Goal: Information Seeking & Learning: Learn about a topic

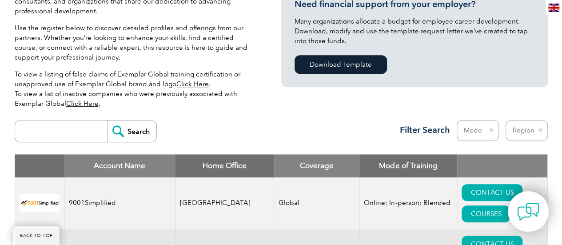
scroll to position [320, 0]
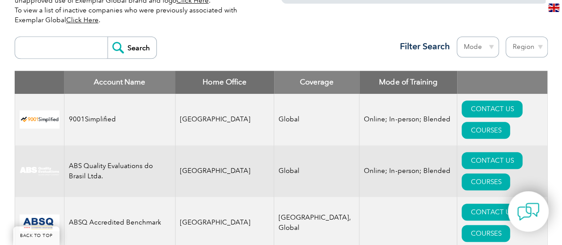
click at [66, 52] on input "search" at bounding box center [64, 47] width 88 height 21
type input "INTER"
click at [119, 48] on input "Search" at bounding box center [131, 47] width 49 height 21
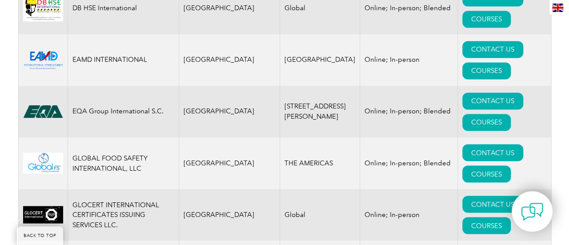
scroll to position [725, 0]
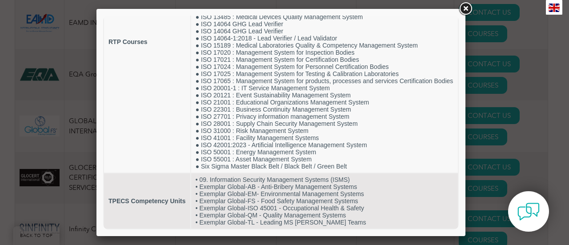
scroll to position [134, 0]
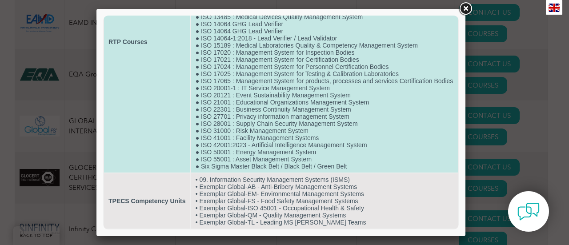
click at [234, 112] on td "● Certified Compliance Manager (CCM) ● Certified Cyber Security Analyst (CCSA) …" at bounding box center [324, 41] width 267 height 261
click at [341, 123] on td "● Certified Compliance Manager (CCM) ● Certified Cyber Security Analyst (CCSA) …" at bounding box center [324, 41] width 267 height 261
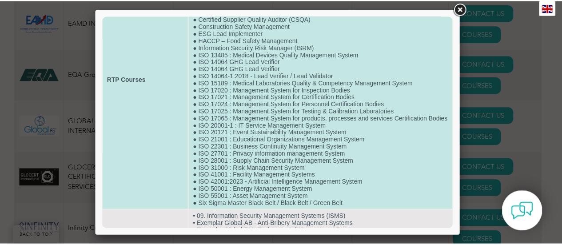
scroll to position [135, 0]
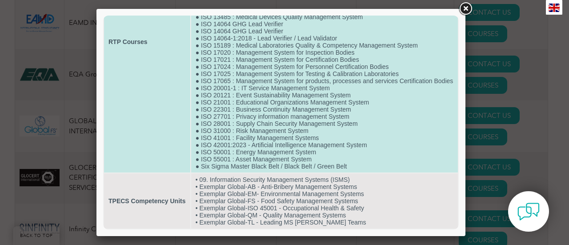
click at [346, 168] on td "● Certified Compliance Manager (CCM) ● Certified Cyber Security Analyst (CCSA) …" at bounding box center [324, 41] width 267 height 261
click at [348, 167] on td "● Certified Compliance Manager (CCM) ● Certified Cyber Security Analyst (CCSA) …" at bounding box center [324, 41] width 267 height 261
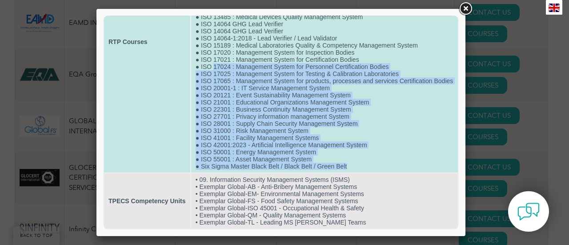
drag, startPoint x: 348, startPoint y: 167, endPoint x: 212, endPoint y: 59, distance: 173.5
click at [212, 59] on td "● Certified Compliance Manager (CCM) ● Certified Cyber Security Analyst (CCSA) …" at bounding box center [324, 41] width 267 height 261
click at [192, 64] on td "● Certified Compliance Manager (CCM) ● Certified Cyber Security Analyst (CCSA) …" at bounding box center [324, 41] width 267 height 261
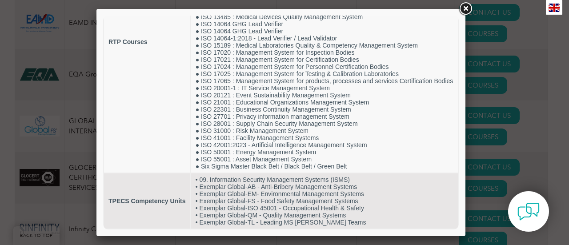
click at [466, 10] on link at bounding box center [465, 9] width 16 height 16
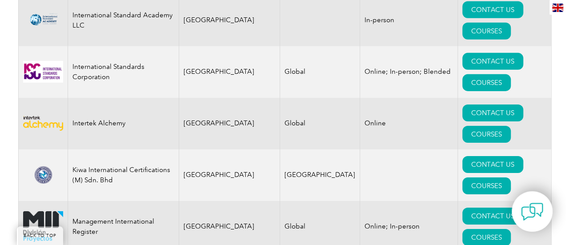
scroll to position [1401, 0]
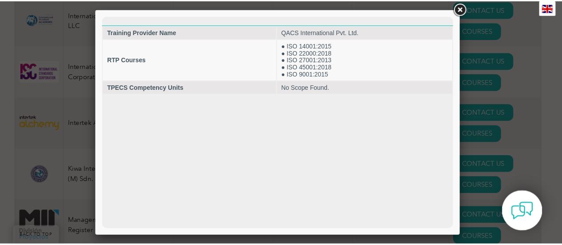
scroll to position [0, 0]
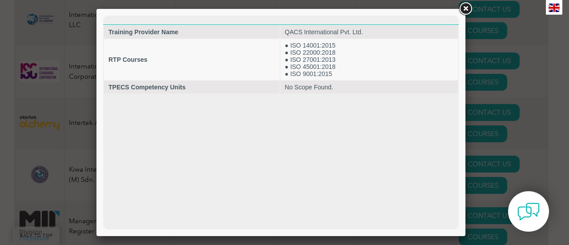
click at [470, 13] on link at bounding box center [465, 9] width 16 height 16
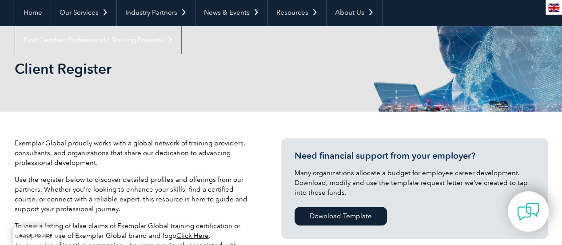
scroll to position [81, 0]
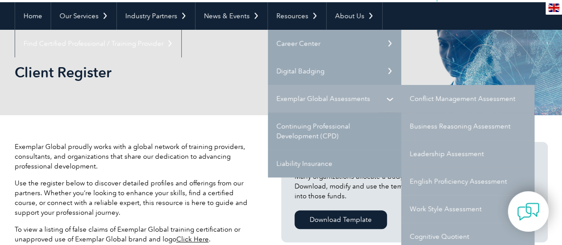
click at [341, 94] on link "Exemplar Global Assessments" at bounding box center [334, 99] width 133 height 28
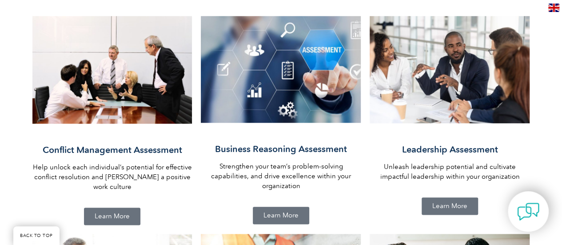
scroll to position [425, 0]
